Goal: Find specific fact

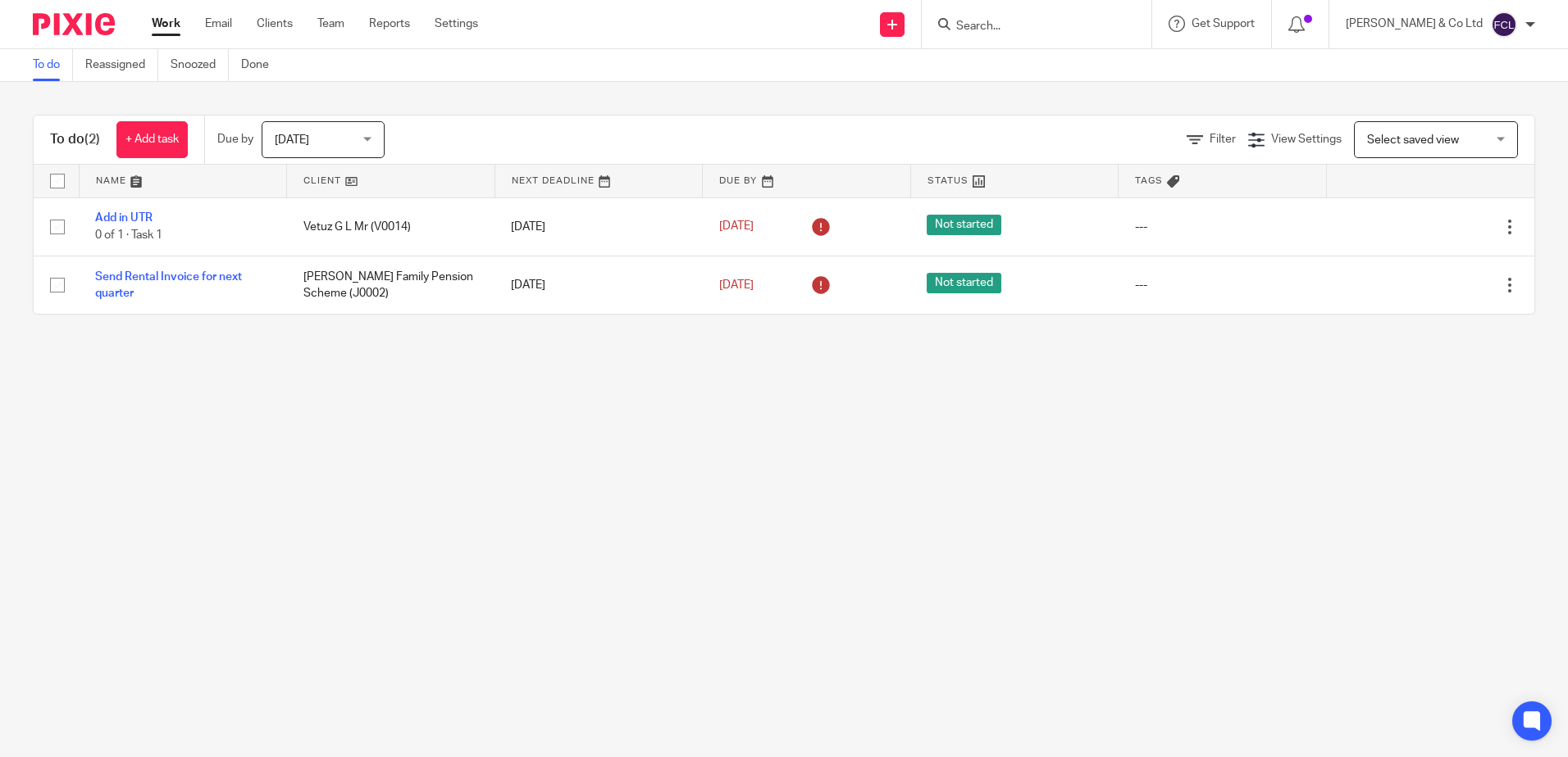
click at [1089, 31] on input "Search" at bounding box center [1028, 27] width 148 height 15
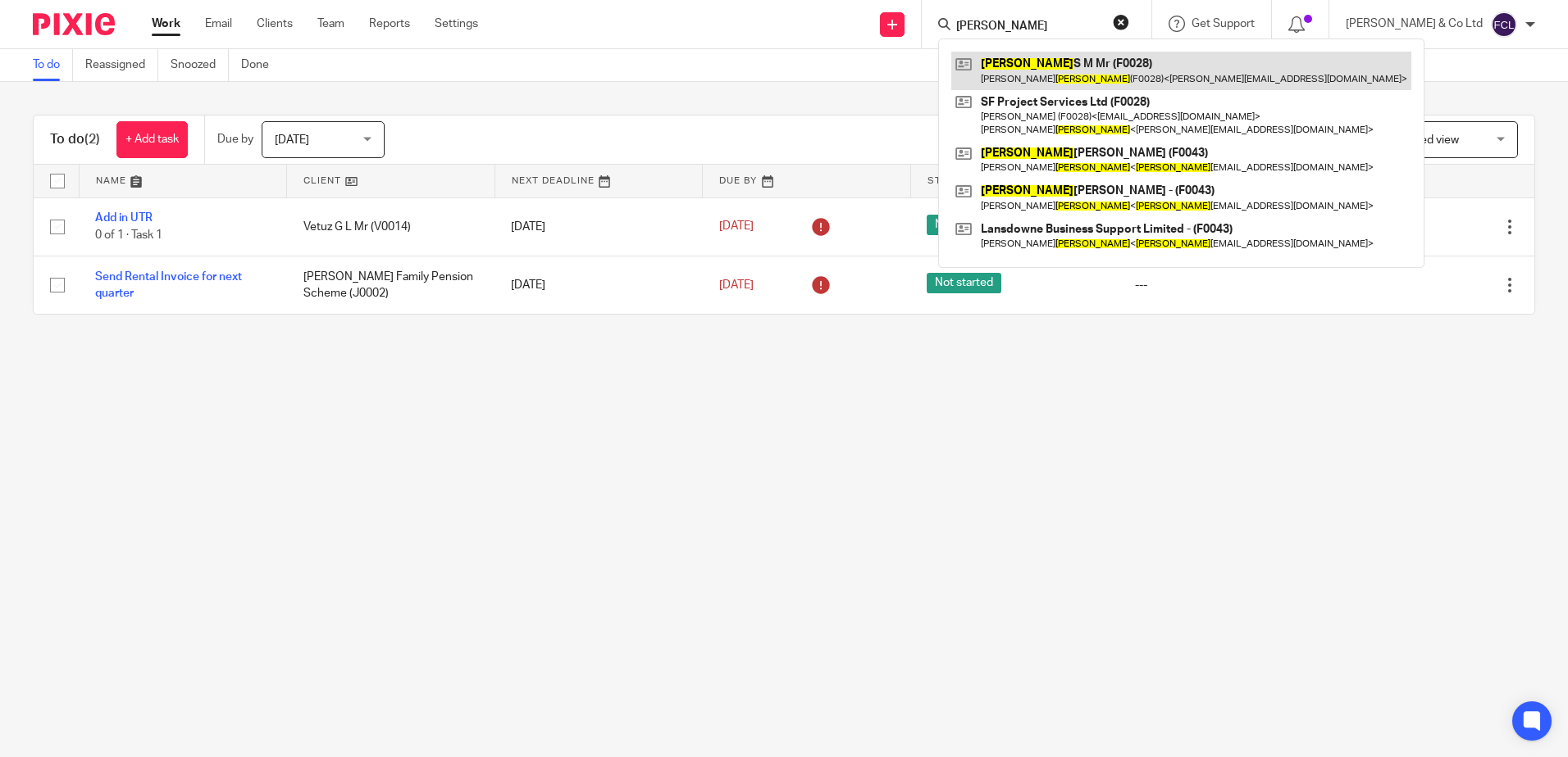
type input "[PERSON_NAME]"
click at [1106, 73] on link at bounding box center [1181, 71] width 460 height 38
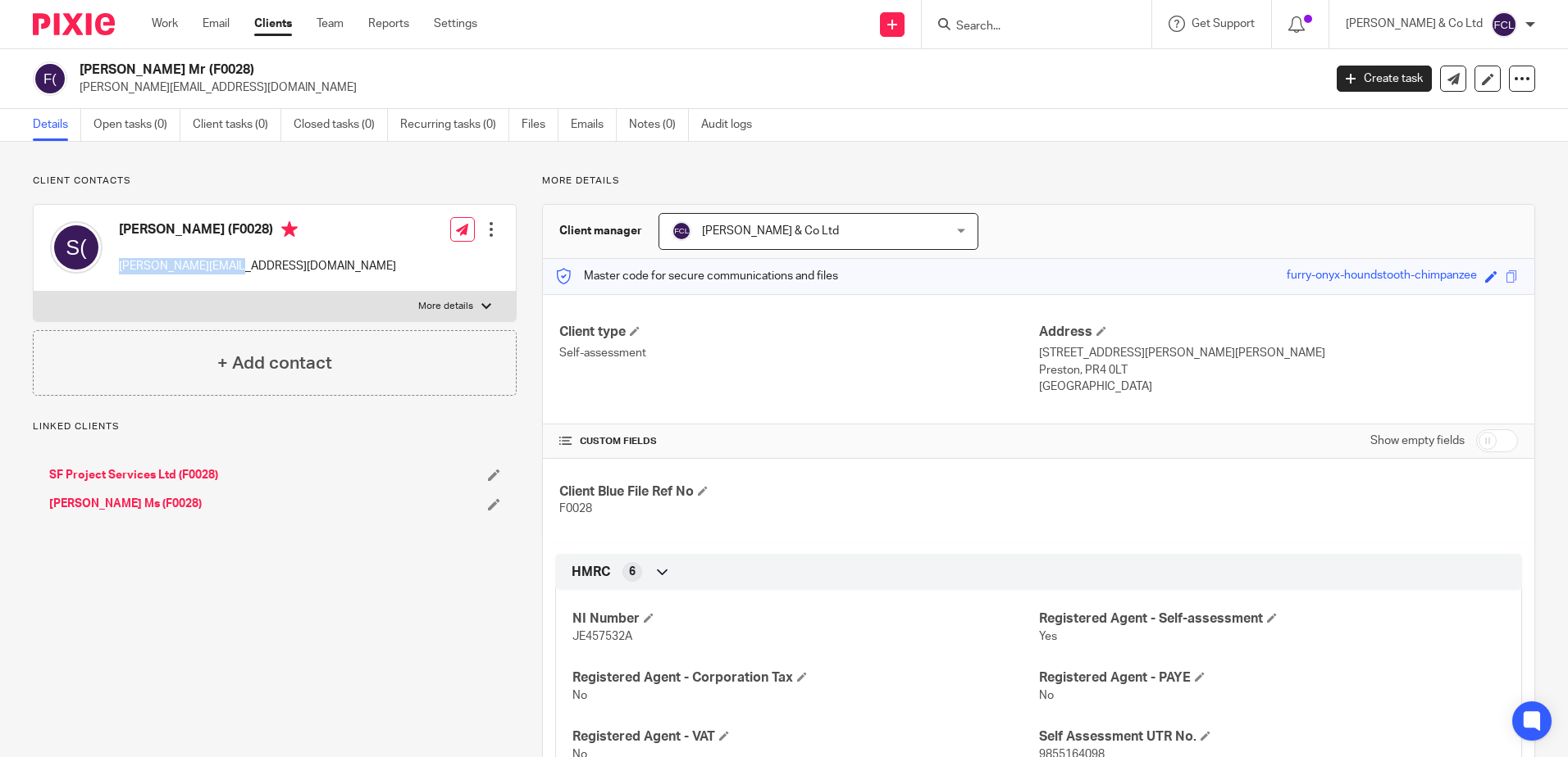
drag, startPoint x: 251, startPoint y: 267, endPoint x: 118, endPoint y: 267, distance: 133.0
click at [118, 267] on div "Stephen Fowler (F0028) stephen@smfps.co.uk" at bounding box center [223, 247] width 346 height 70
drag, startPoint x: 118, startPoint y: 267, endPoint x: 154, endPoint y: 267, distance: 36.0
copy p "[PERSON_NAME][EMAIL_ADDRESS][DOMAIN_NAME]"
click at [1039, 20] on input "Search" at bounding box center [1028, 27] width 148 height 15
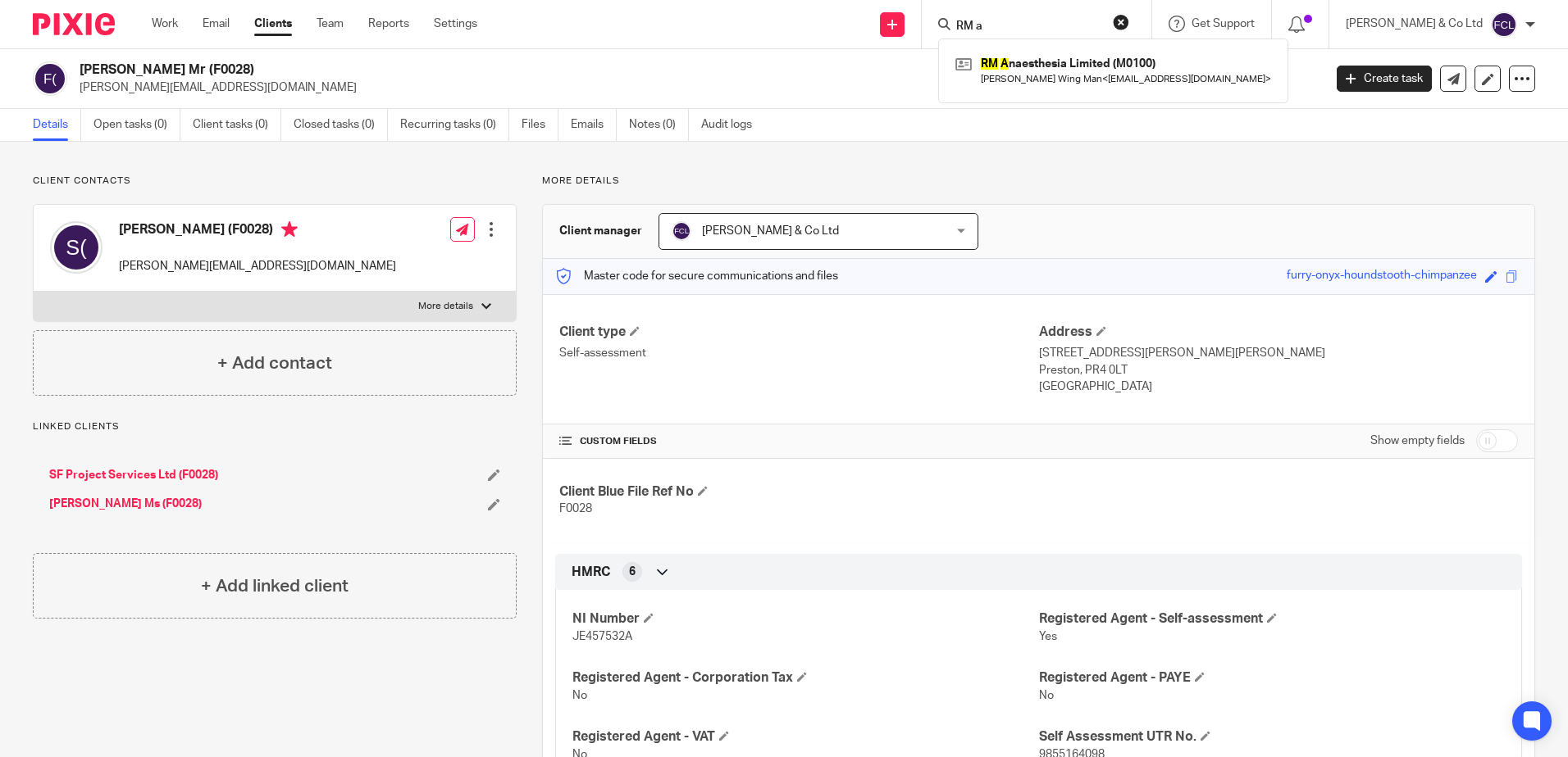
type input "RM a"
